Goal: Task Accomplishment & Management: Use online tool/utility

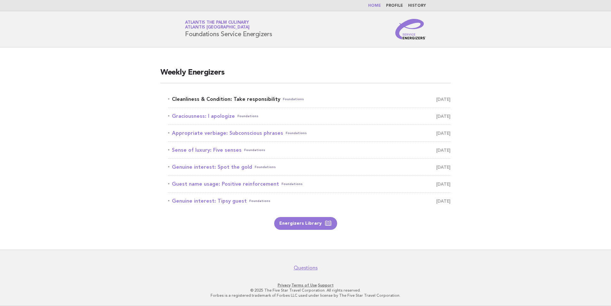
click at [209, 100] on link "Cleanliness & Condition: Take responsibility Foundations September 8" at bounding box center [309, 99] width 283 height 9
click at [196, 98] on link "Cleanliness & Condition: Take responsibility Foundations September 8" at bounding box center [309, 99] width 283 height 9
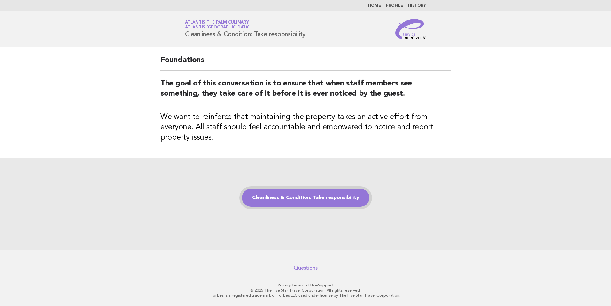
click at [324, 195] on link "Cleanliness & Condition: Take responsibility" at bounding box center [306, 198] width 128 height 18
click at [315, 198] on link "Cleanliness & Condition: Take responsibility" at bounding box center [306, 198] width 128 height 18
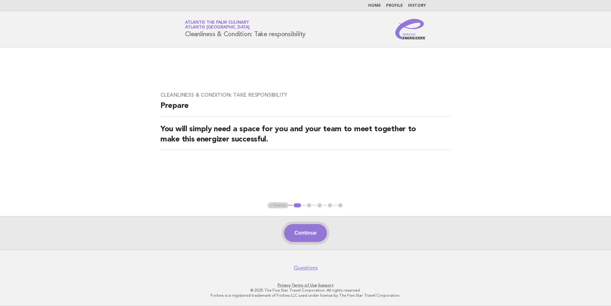
click at [306, 241] on button "Continue" at bounding box center [305, 233] width 43 height 18
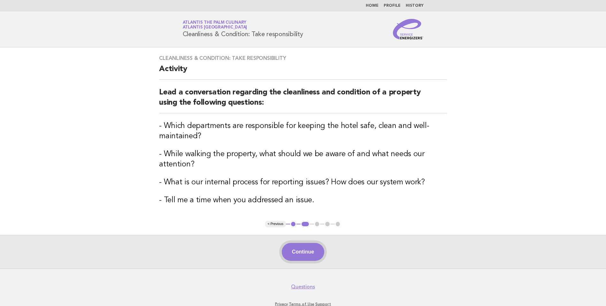
click at [307, 248] on button "Continue" at bounding box center [303, 252] width 43 height 18
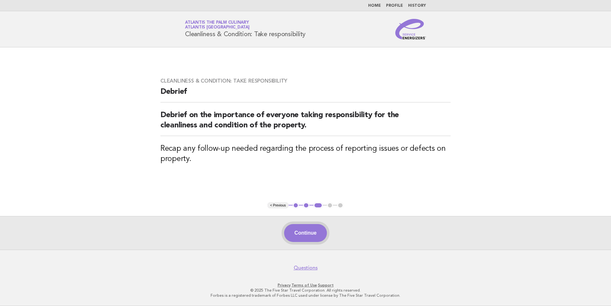
click at [308, 237] on button "Continue" at bounding box center [305, 233] width 43 height 18
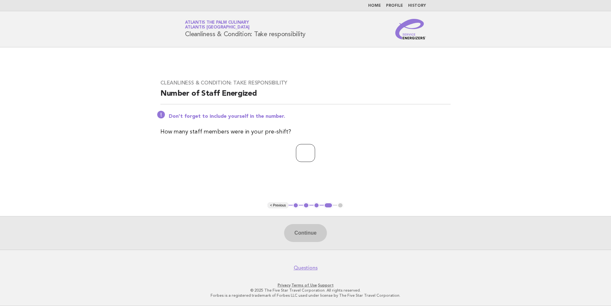
click at [306, 155] on input "number" at bounding box center [305, 153] width 19 height 18
type input "**"
click at [304, 237] on button "Continue" at bounding box center [305, 233] width 43 height 18
